Goal: Navigation & Orientation: Find specific page/section

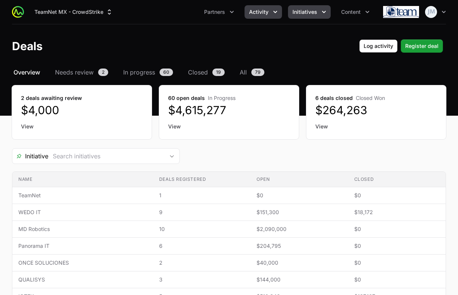
click at [313, 9] on span "Initiatives" at bounding box center [304, 11] width 25 height 7
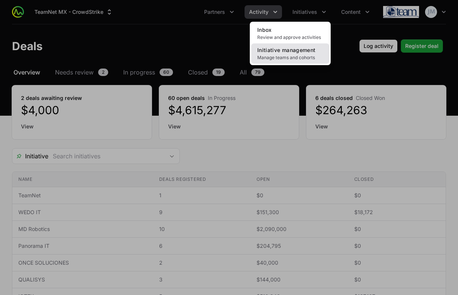
click at [280, 58] on span "Manage teams and cohorts" at bounding box center [290, 58] width 66 height 6
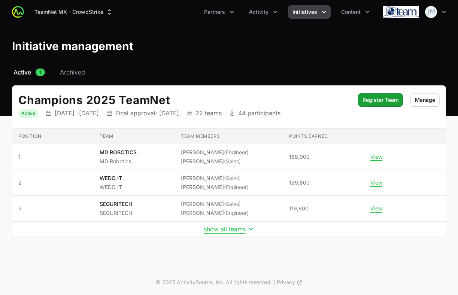
click at [234, 235] on td "show all teams" at bounding box center [228, 229] width 433 height 15
click at [234, 232] on button "show all teams" at bounding box center [229, 228] width 51 height 7
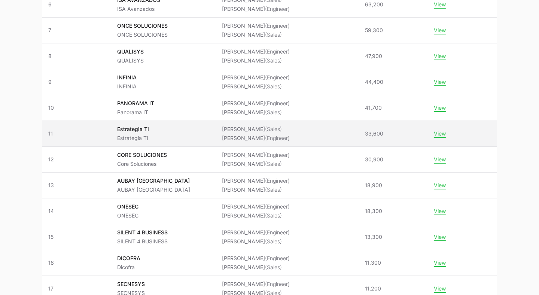
scroll to position [284, 0]
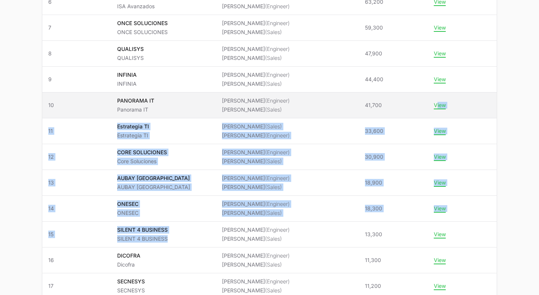
drag, startPoint x: 176, startPoint y: 239, endPoint x: 449, endPoint y: 99, distance: 306.9
click at [449, 99] on tbody "Position 1 Team MD ROBOTICS MD Robotics Team members [PERSON_NAME] (Engineer) […" at bounding box center [269, 151] width 454 height 583
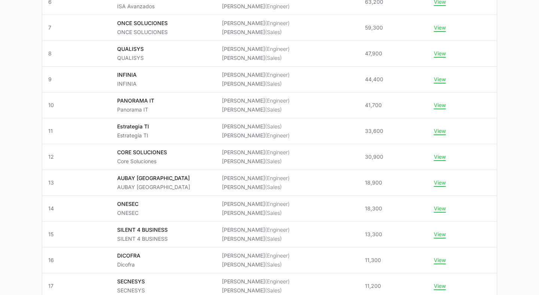
click at [457, 55] on main "Select a tab Active Archived Active 1 Archived Champions 2025 TeamNet Status Ac…" at bounding box center [269, 123] width 539 height 678
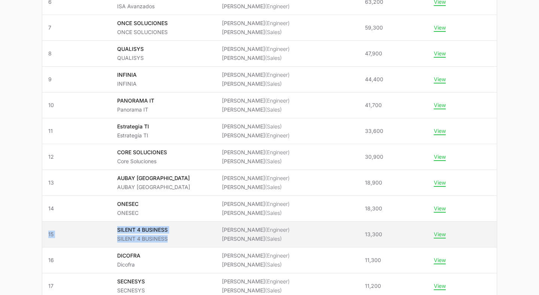
drag, startPoint x: 174, startPoint y: 238, endPoint x: 44, endPoint y: 231, distance: 130.4
click at [44, 231] on tr "Position 15 Team SILENT 4 BUSINESS SILENT 4 BUSINESS Team members [PERSON_NAME]…" at bounding box center [269, 235] width 454 height 26
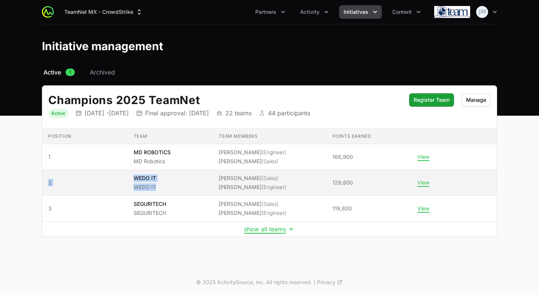
drag, startPoint x: 173, startPoint y: 187, endPoint x: 45, endPoint y: 185, distance: 128.7
click at [45, 185] on tr "Position 2 Team WEDO IT WEDO IT Team members [PERSON_NAME] (Sales) [PERSON_NAME…" at bounding box center [269, 183] width 454 height 26
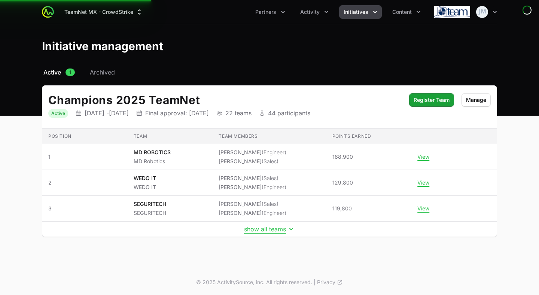
click at [14, 187] on main "Select a tab Active Archived Active 1 Archived Champions 2025 TeamNet Status Ac…" at bounding box center [269, 161] width 539 height 187
click at [265, 226] on button "show all teams" at bounding box center [269, 228] width 51 height 7
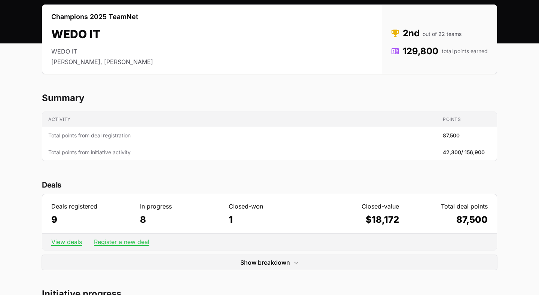
scroll to position [101, 0]
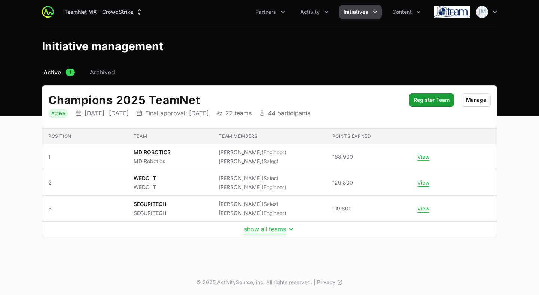
click at [271, 231] on button "show all teams" at bounding box center [269, 228] width 51 height 7
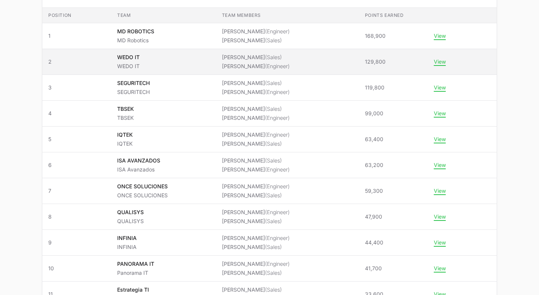
scroll to position [121, 0]
